Goal: Information Seeking & Learning: Learn about a topic

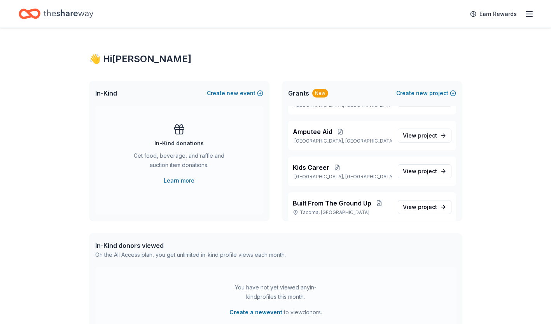
scroll to position [129, 0]
click at [301, 129] on span "Amputee Aid" at bounding box center [313, 129] width 40 height 9
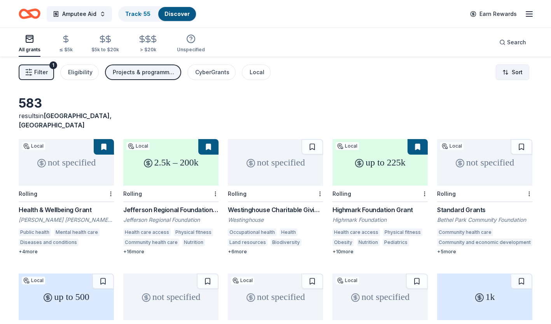
click at [509, 71] on html "Amputee Aid Track · 55 Discover Earn Rewards All grants ≤ $5k $5k to $20k > $20…" at bounding box center [275, 162] width 551 height 324
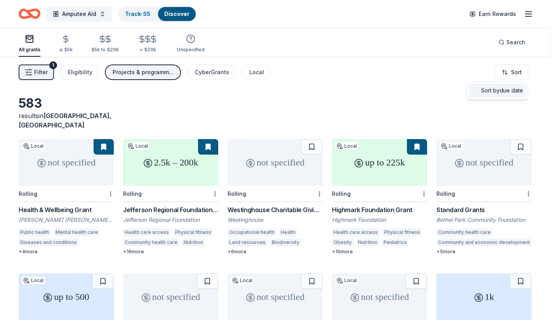
click at [494, 95] on div "Sort by due date" at bounding box center [497, 91] width 57 height 14
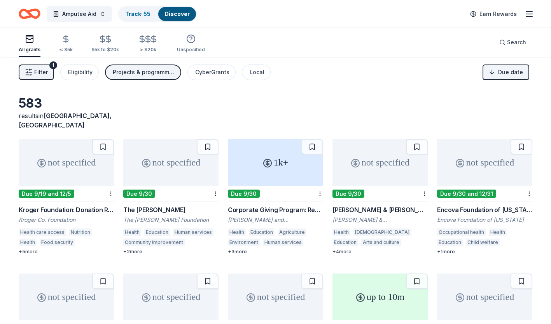
click at [53, 205] on div "Kroger Foundation: Donation Request" at bounding box center [66, 209] width 95 height 9
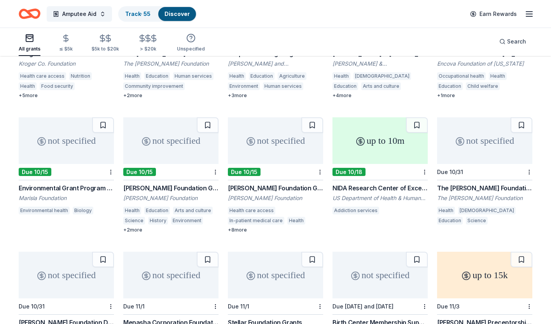
scroll to position [157, 0]
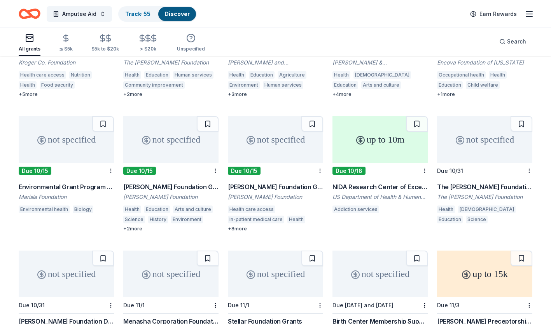
click at [160, 182] on div "[PERSON_NAME] Foundation Grant" at bounding box center [170, 186] width 95 height 9
click at [456, 182] on div "The [PERSON_NAME] Foundation Grant" at bounding box center [484, 186] width 95 height 9
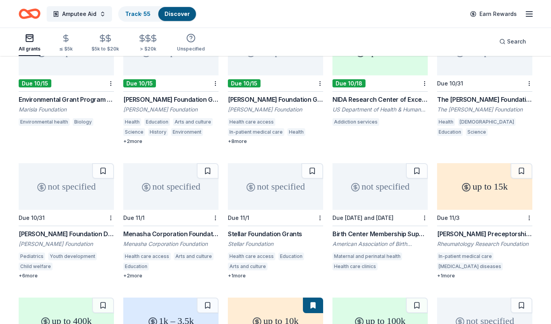
scroll to position [246, 0]
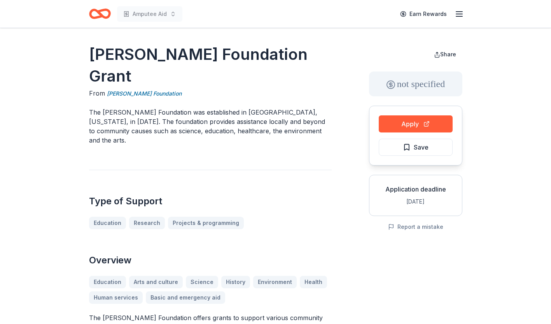
click at [232, 120] on p "The Richard S. Reynolds Foundation was established in Richmond, Virginia, in 19…" at bounding box center [210, 126] width 242 height 37
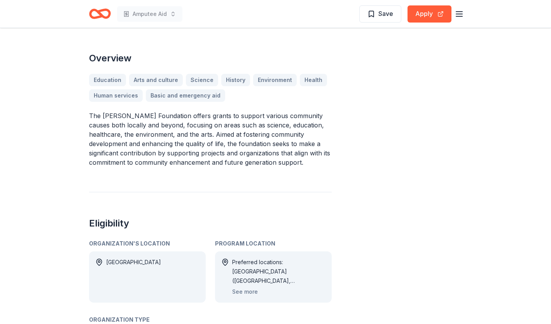
scroll to position [218, 0]
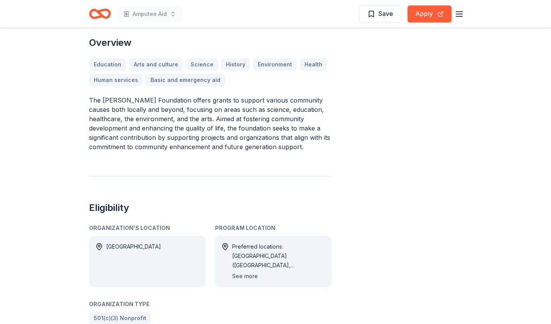
click at [241, 272] on button "See more" at bounding box center [245, 276] width 26 height 9
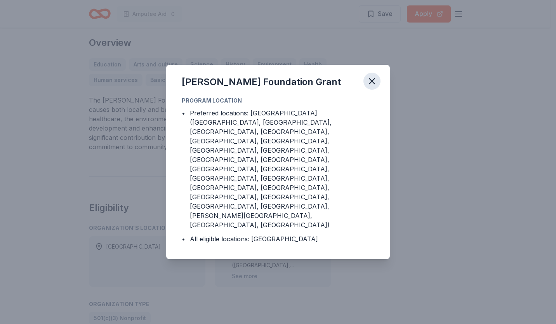
click at [370, 84] on icon "button" at bounding box center [371, 80] width 5 height 5
